Goal: Task Accomplishment & Management: Manage account settings

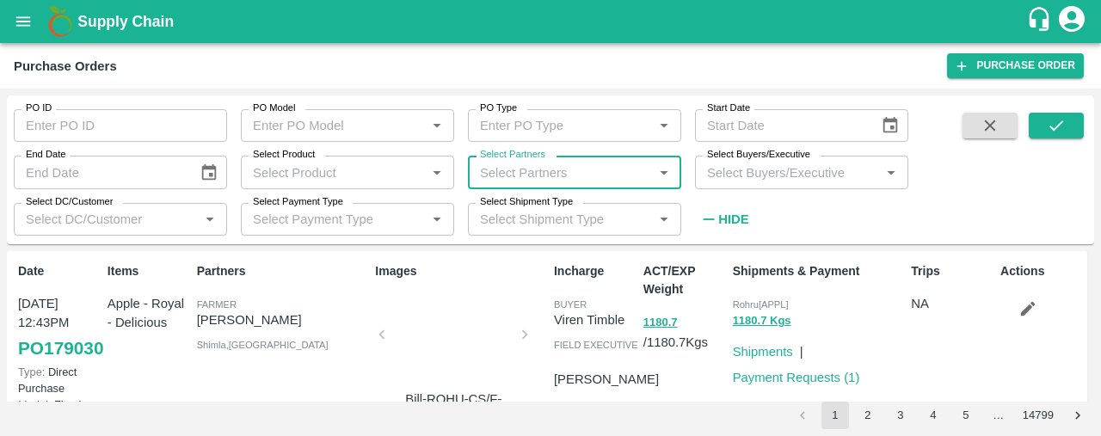
click at [19, 15] on icon "open drawer" at bounding box center [23, 21] width 19 height 19
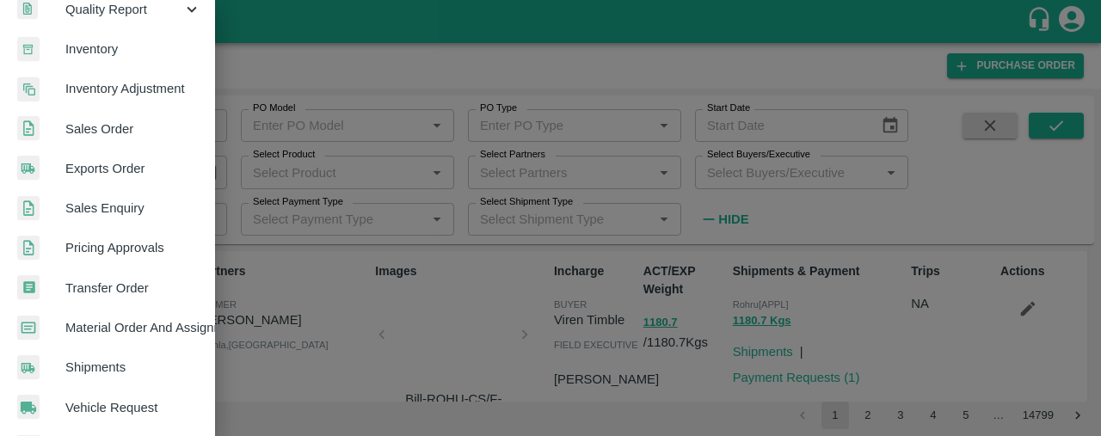
scroll to position [304, 0]
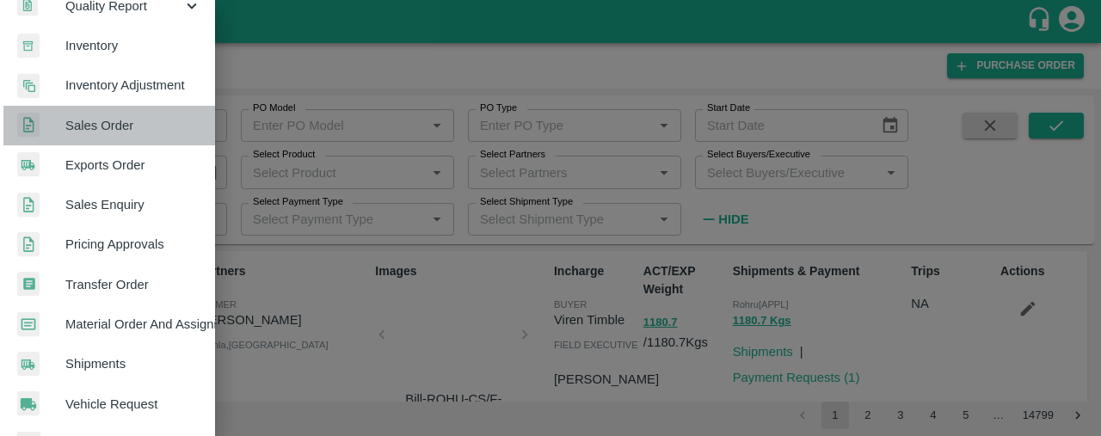
click at [151, 128] on span "Sales Order" at bounding box center [133, 125] width 136 height 19
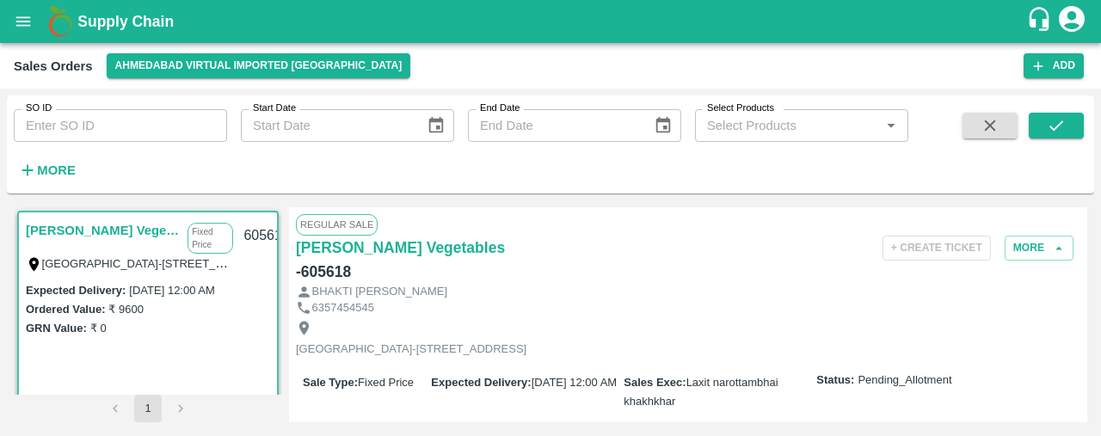
click at [138, 226] on link "[PERSON_NAME] Vegetables" at bounding box center [102, 230] width 153 height 22
click at [1018, 237] on button "More" at bounding box center [1039, 248] width 69 height 25
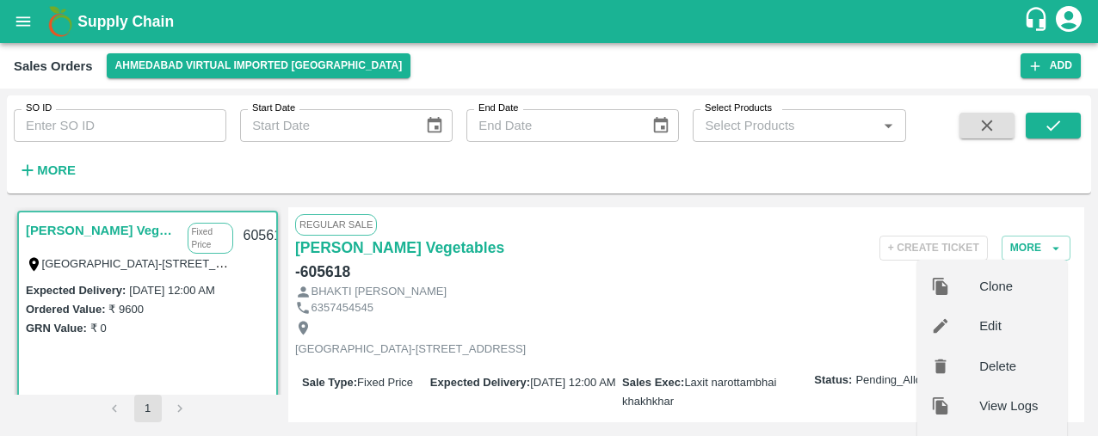
click at [1001, 325] on span "Edit" at bounding box center [1016, 326] width 74 height 19
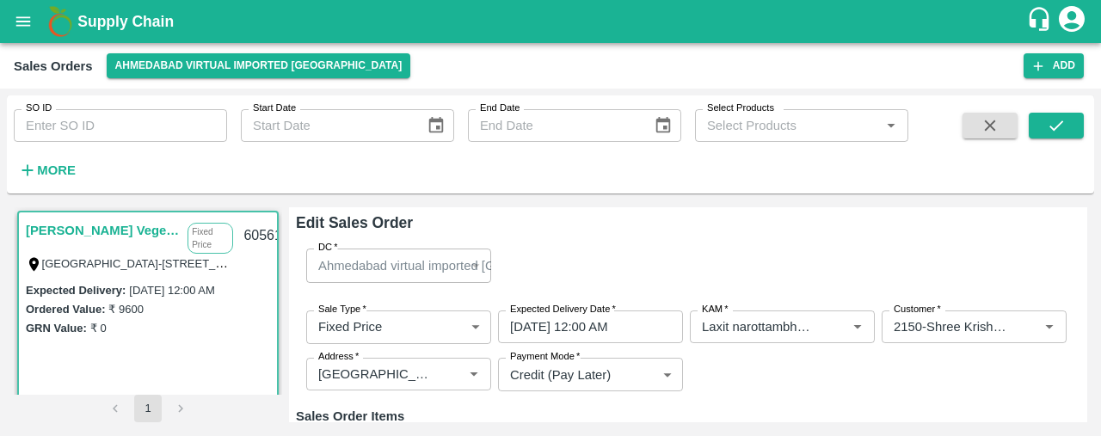
type input "990"
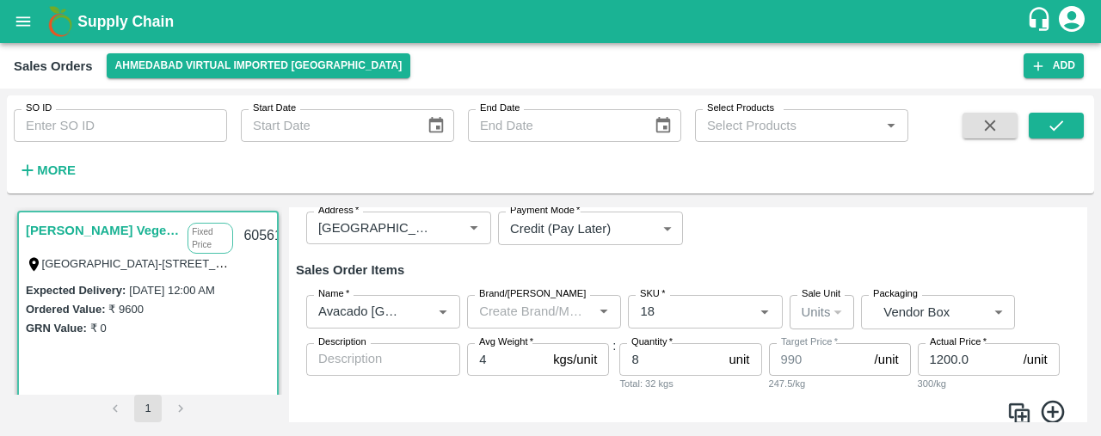
scroll to position [205, 0]
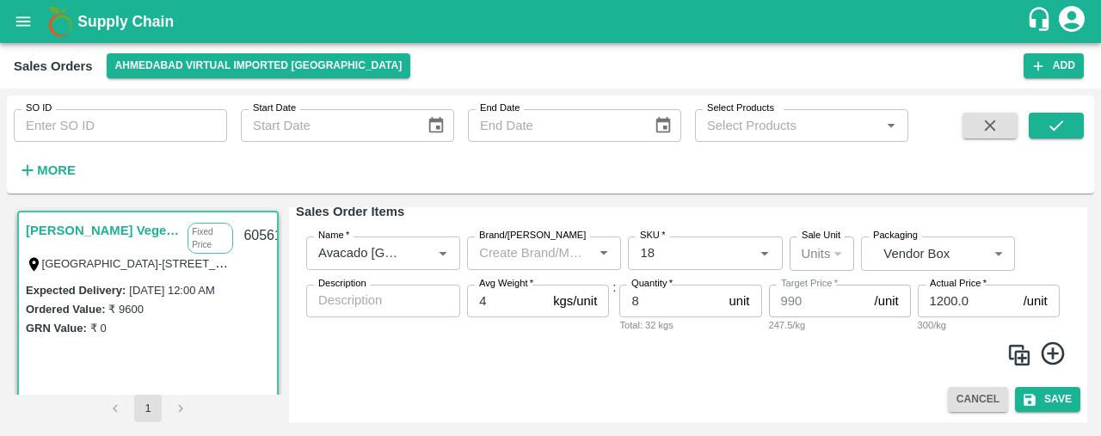
click at [1098, 369] on div "SO ID SO ID Start Date Start Date End Date End Date Select Products Select Prod…" at bounding box center [550, 263] width 1101 height 348
click at [817, 372] on span at bounding box center [688, 357] width 771 height 34
click at [1100, 333] on div "SO ID SO ID Start Date Start Date End Date End Date Select Products Select Prod…" at bounding box center [550, 263] width 1101 height 348
click at [1020, 354] on img at bounding box center [1019, 355] width 26 height 26
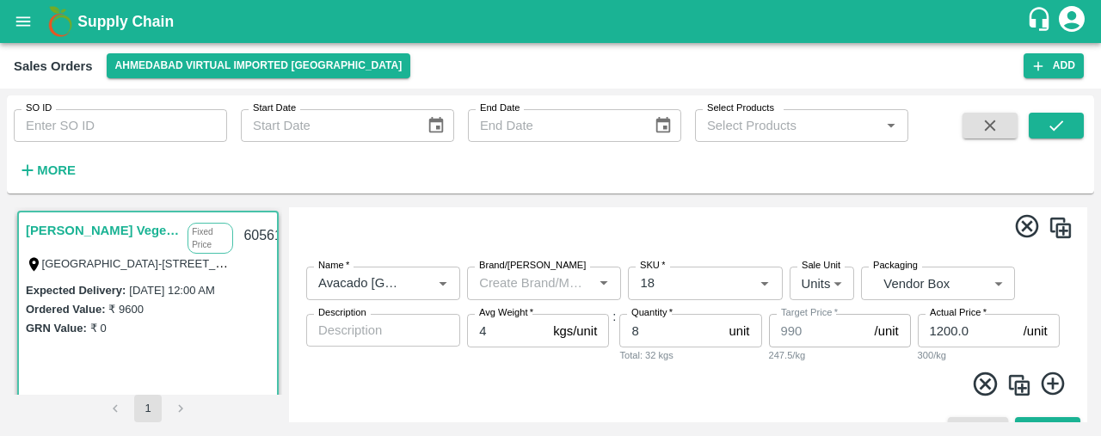
scroll to position [334, 0]
